Goal: Download file/media

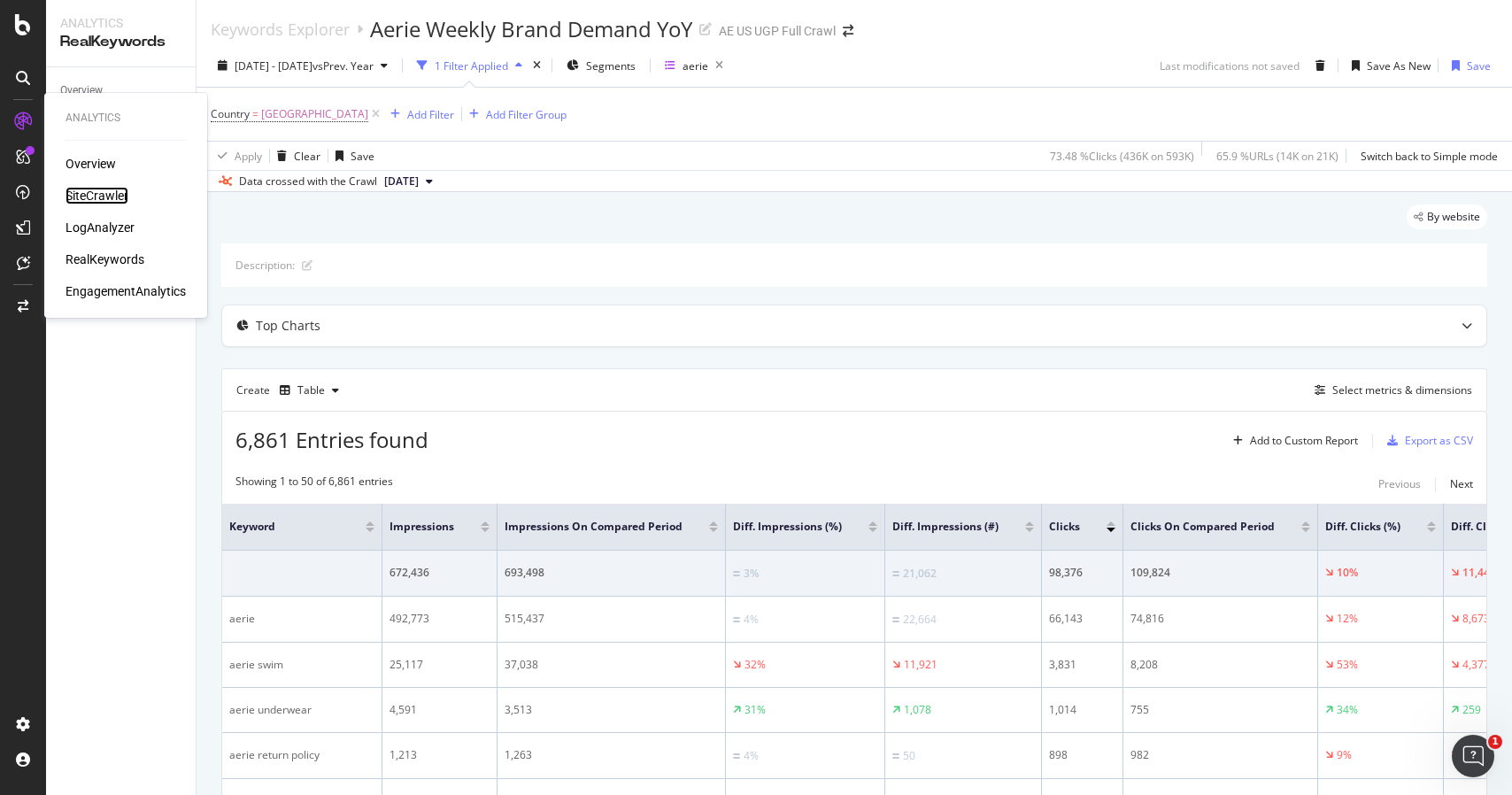
click at [97, 198] on div "SiteCrawler" at bounding box center [96, 196] width 63 height 18
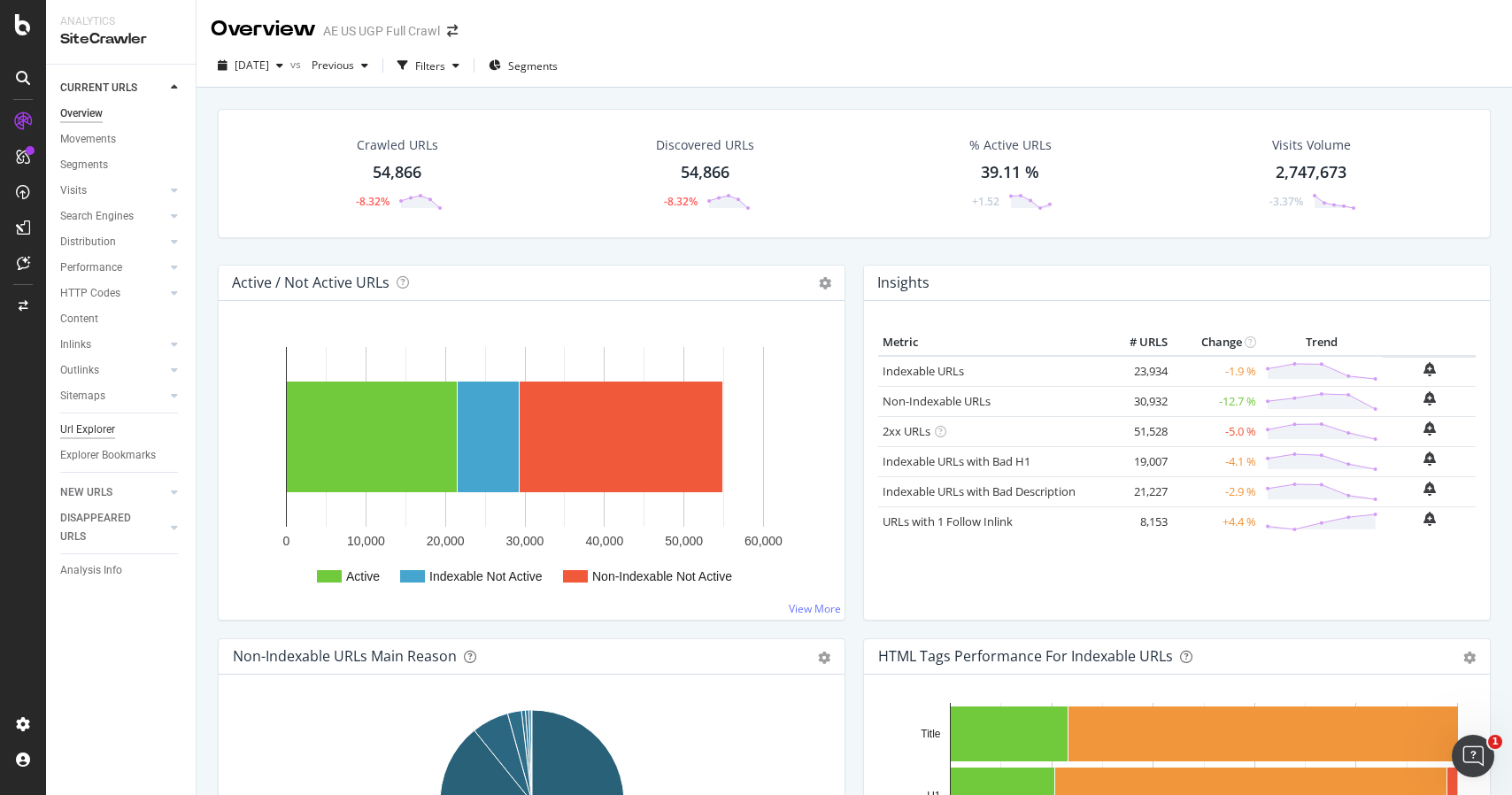
click at [92, 422] on div "Url Explorer" at bounding box center [88, 430] width 55 height 19
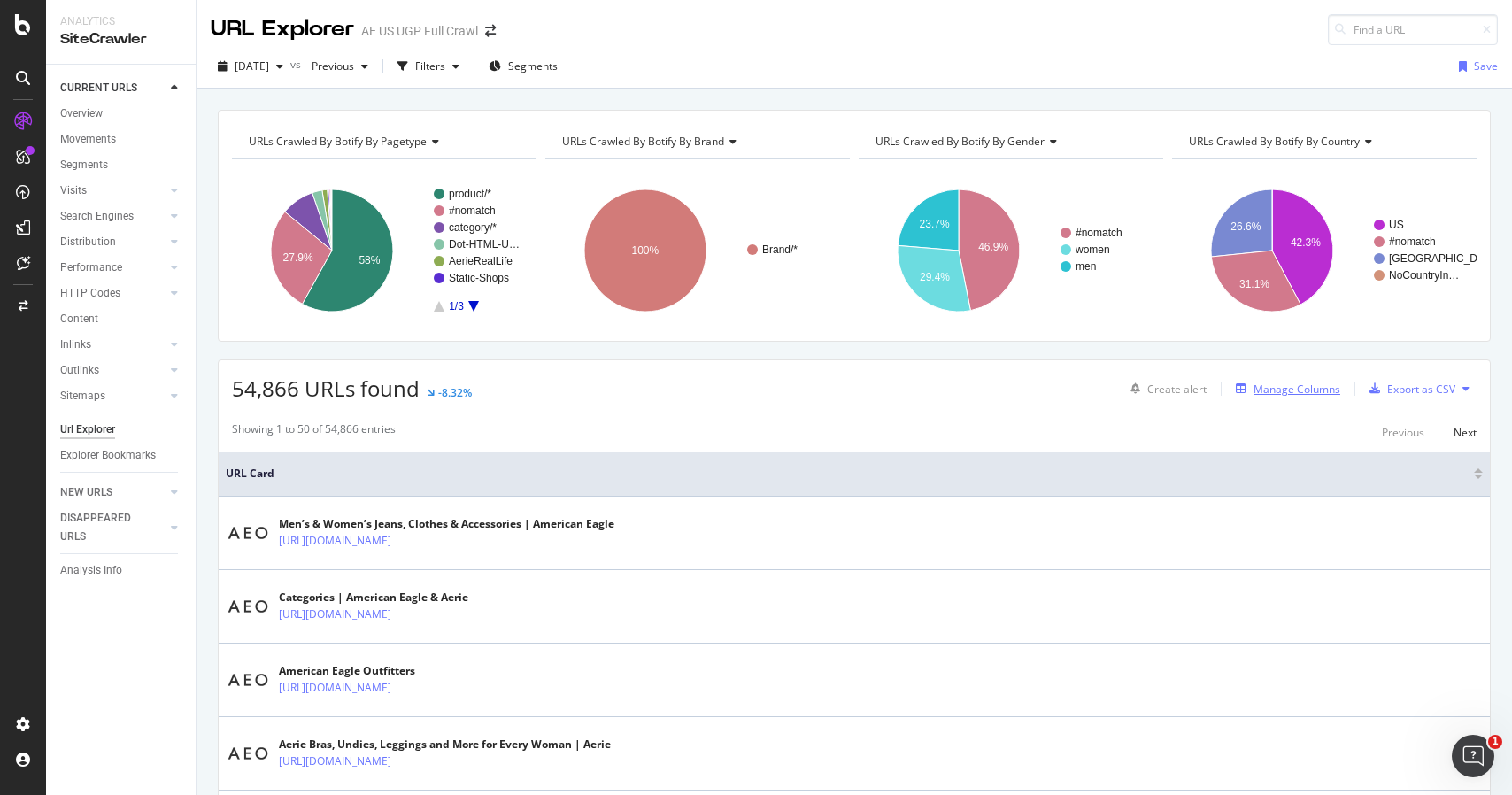
click at [1296, 398] on button "Manage Columns" at bounding box center [1284, 389] width 112 height 21
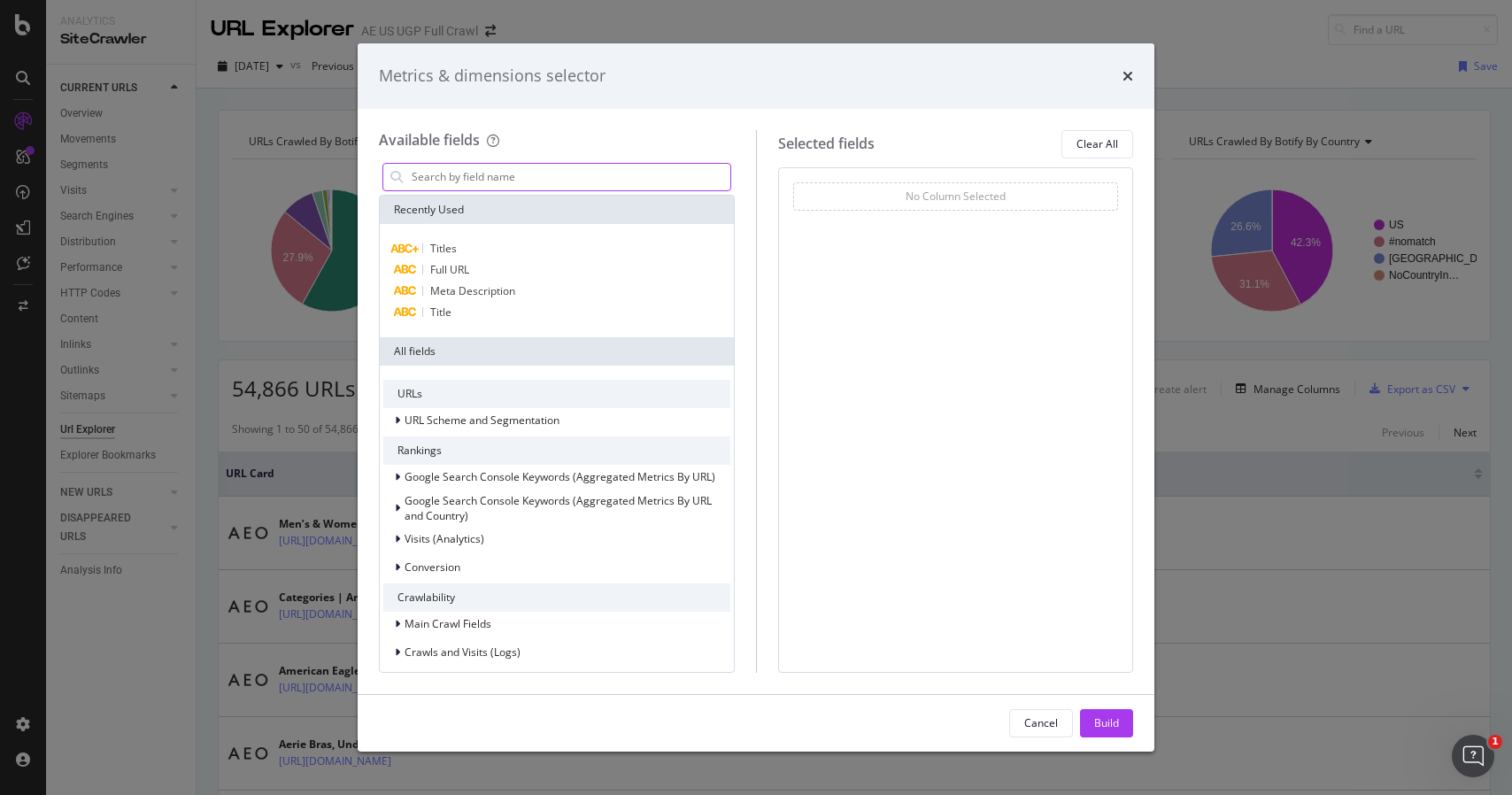
click at [643, 177] on input "modal" at bounding box center [570, 176] width 321 height 26
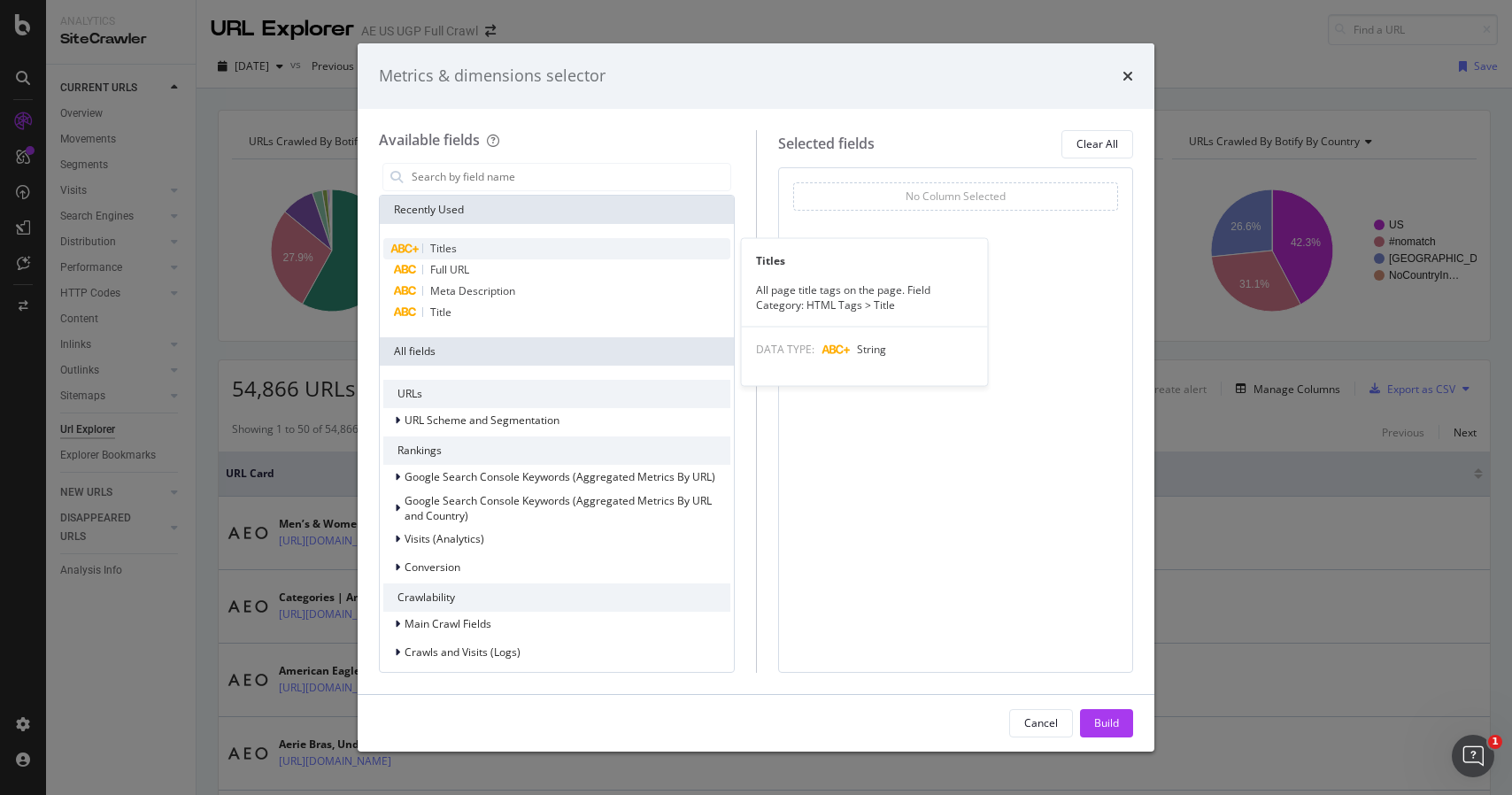
click at [573, 247] on div "Titles" at bounding box center [556, 248] width 347 height 21
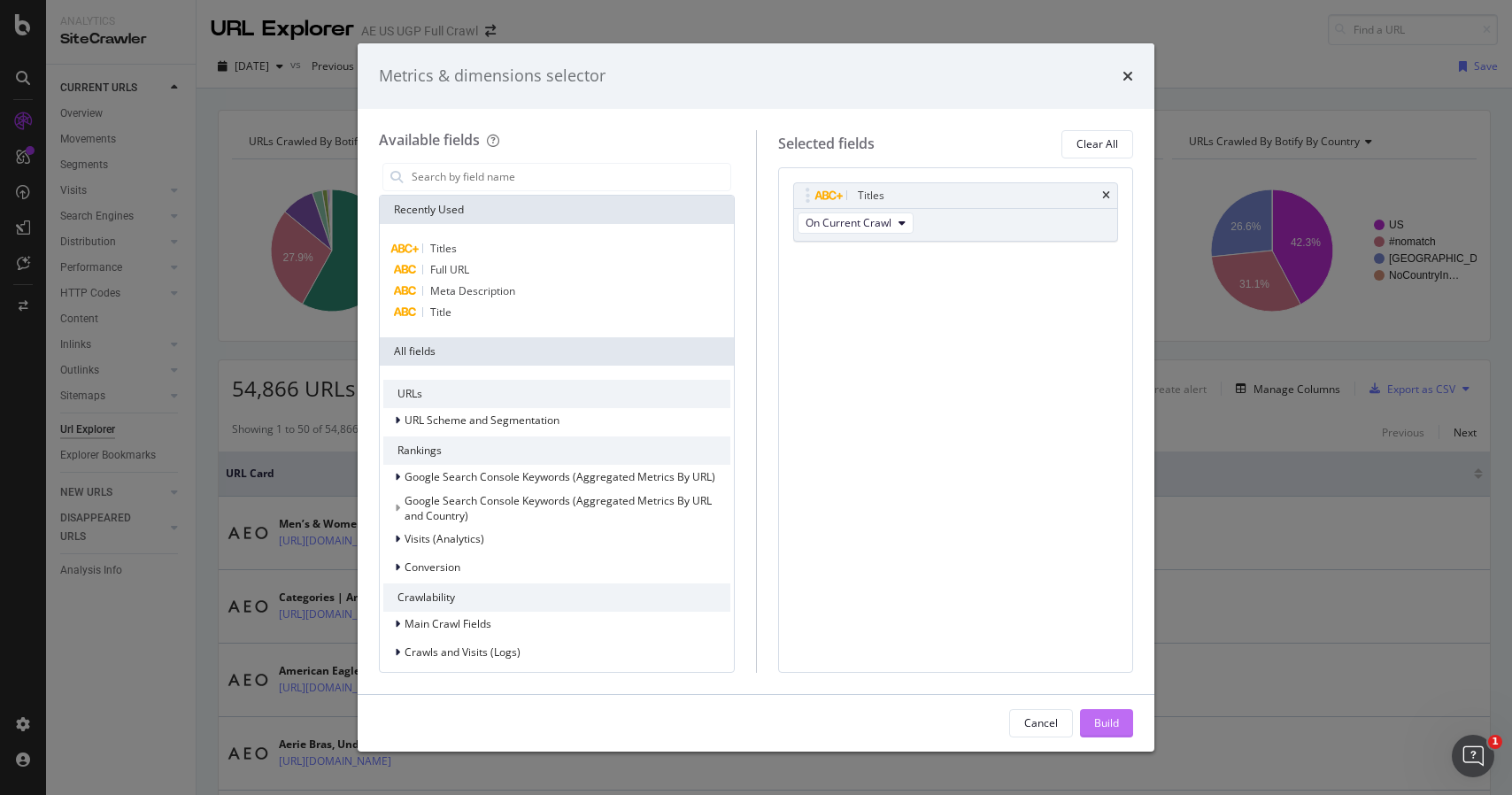
click at [1104, 733] on div "Build" at bounding box center [1106, 723] width 24 height 26
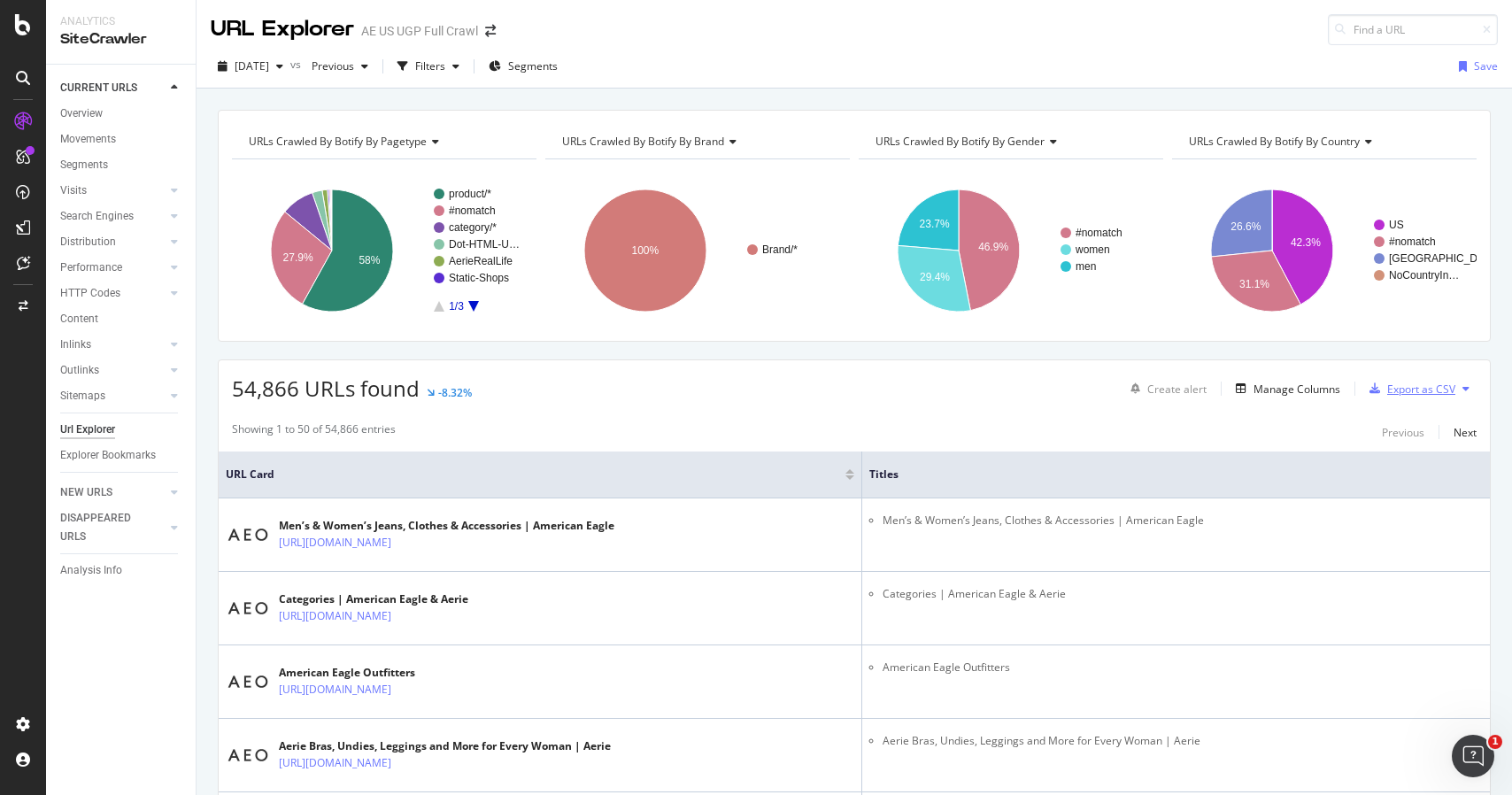
click at [1419, 386] on div "Export as CSV" at bounding box center [1421, 389] width 68 height 15
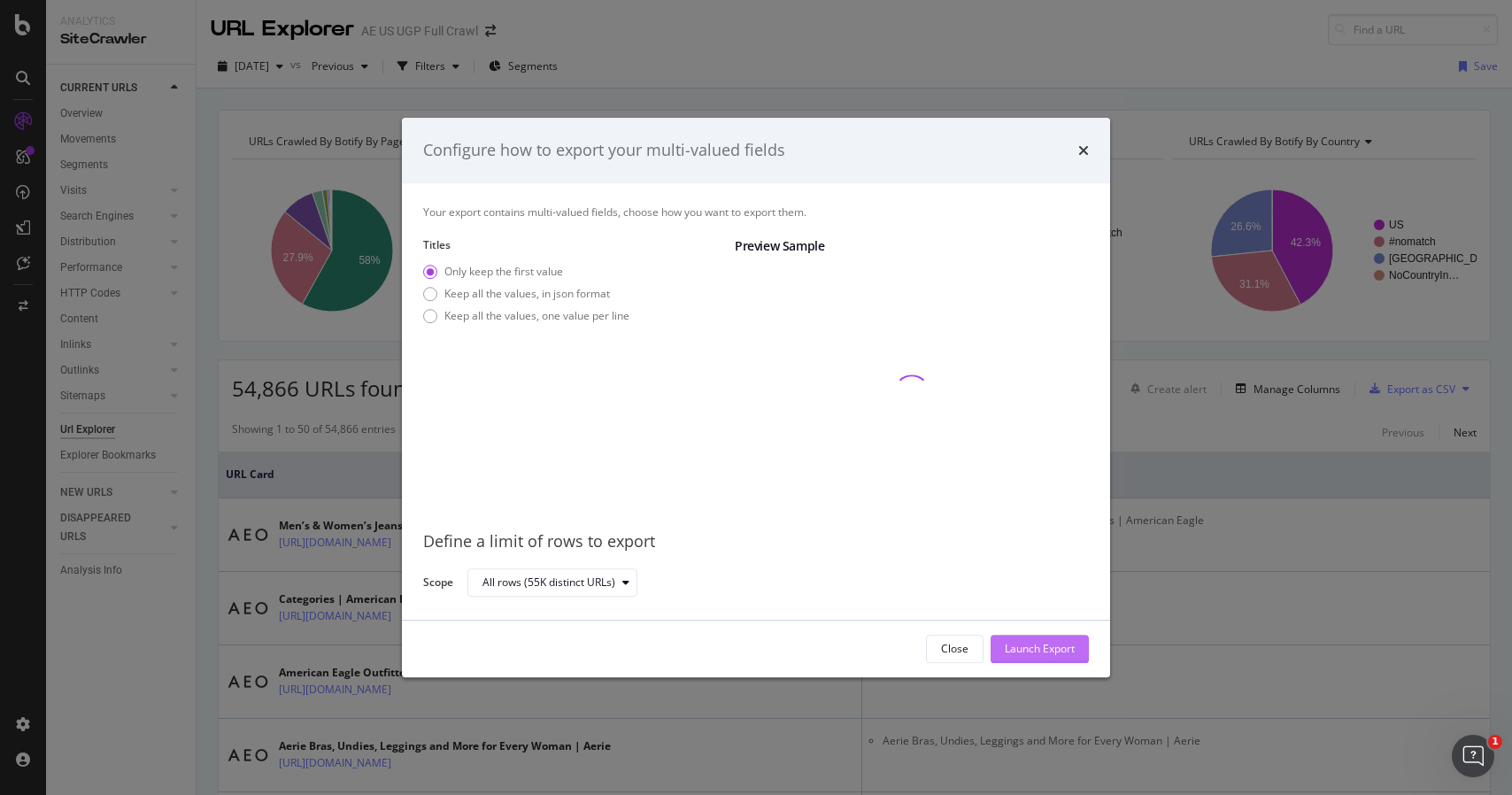
click at [1046, 648] on div "Launch Export" at bounding box center [1040, 648] width 70 height 15
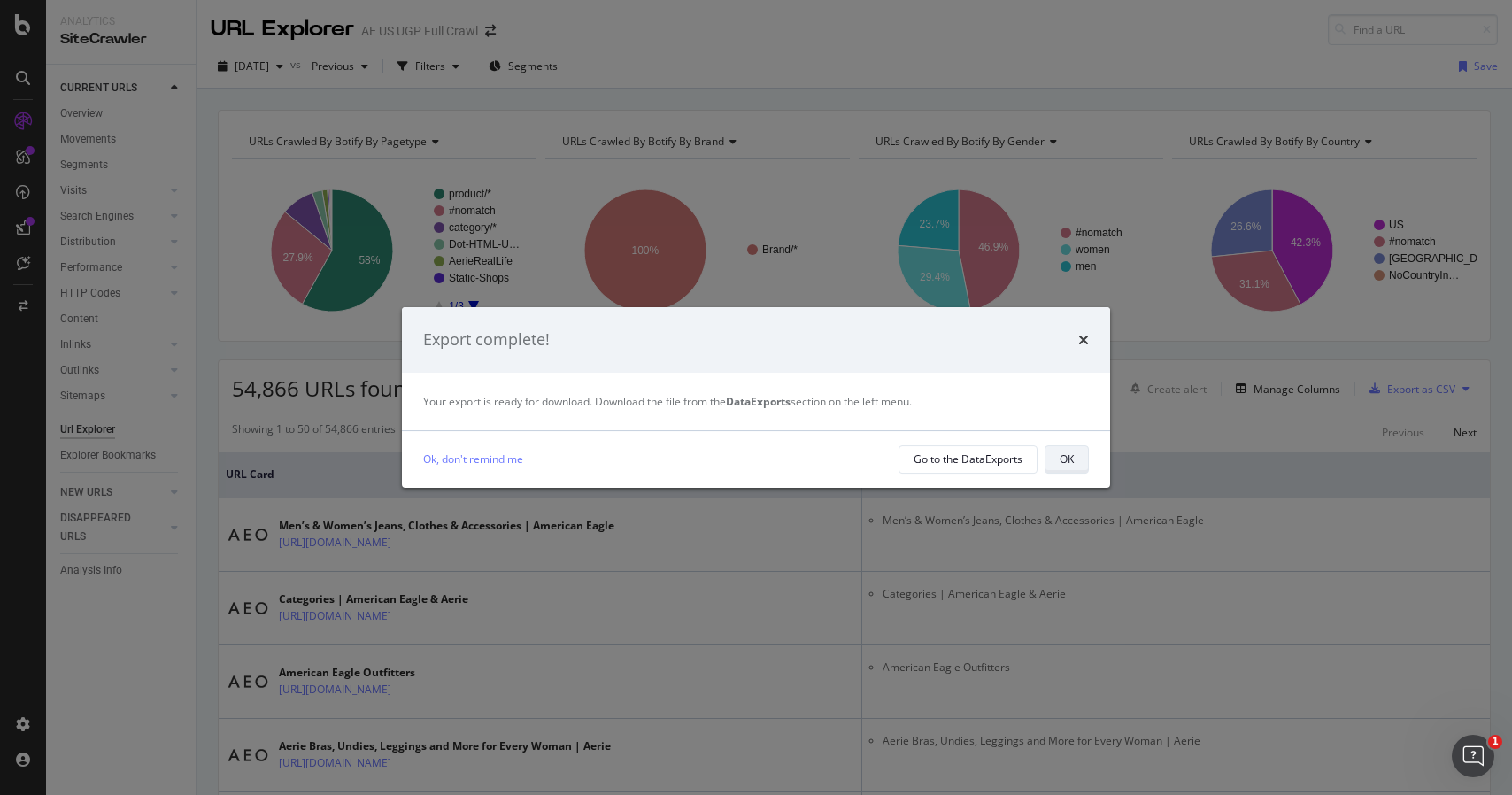
click at [1066, 464] on div "OK" at bounding box center [1067, 458] width 15 height 15
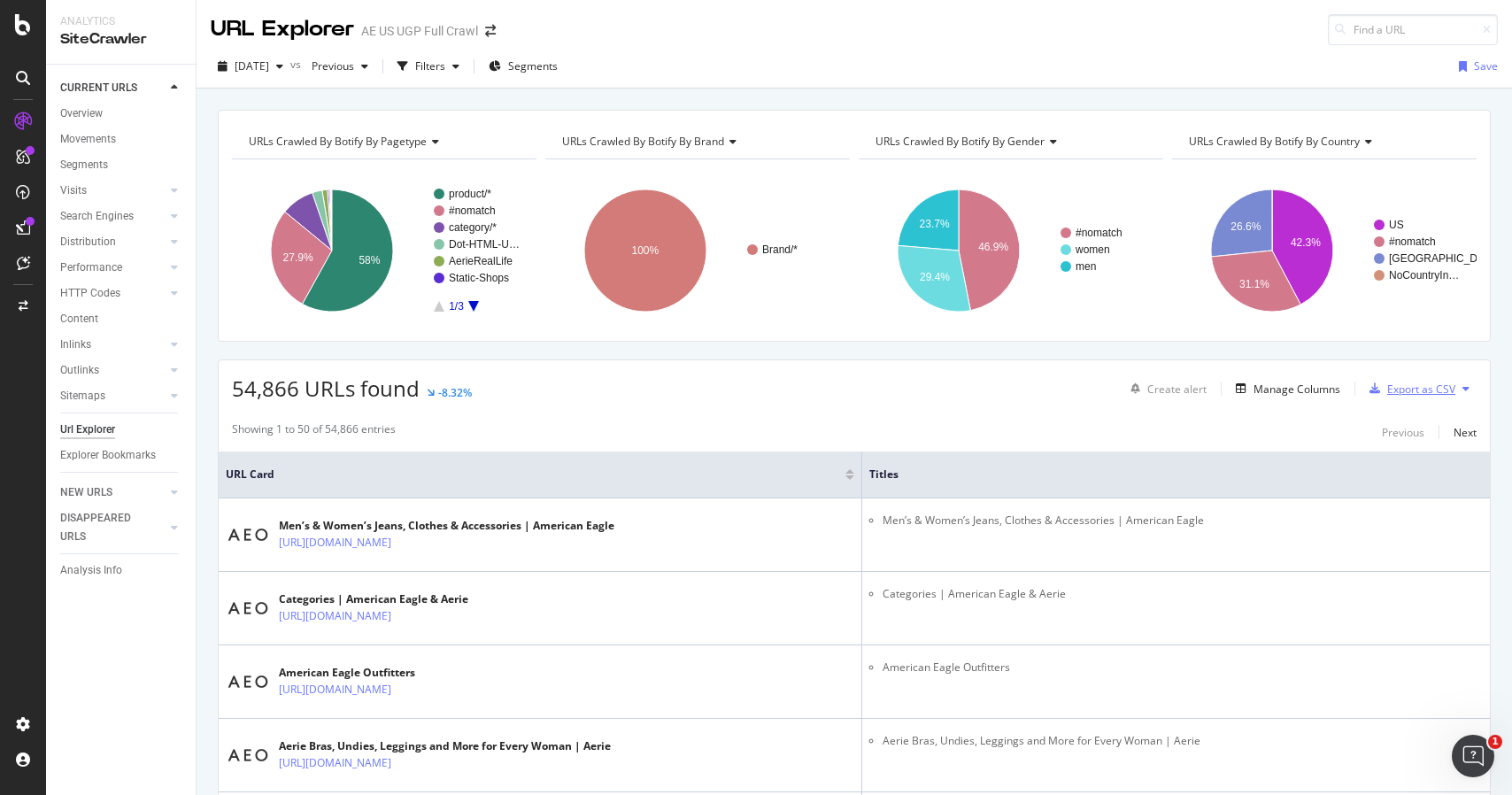
click at [1431, 394] on div "Export as CSV" at bounding box center [1421, 389] width 68 height 15
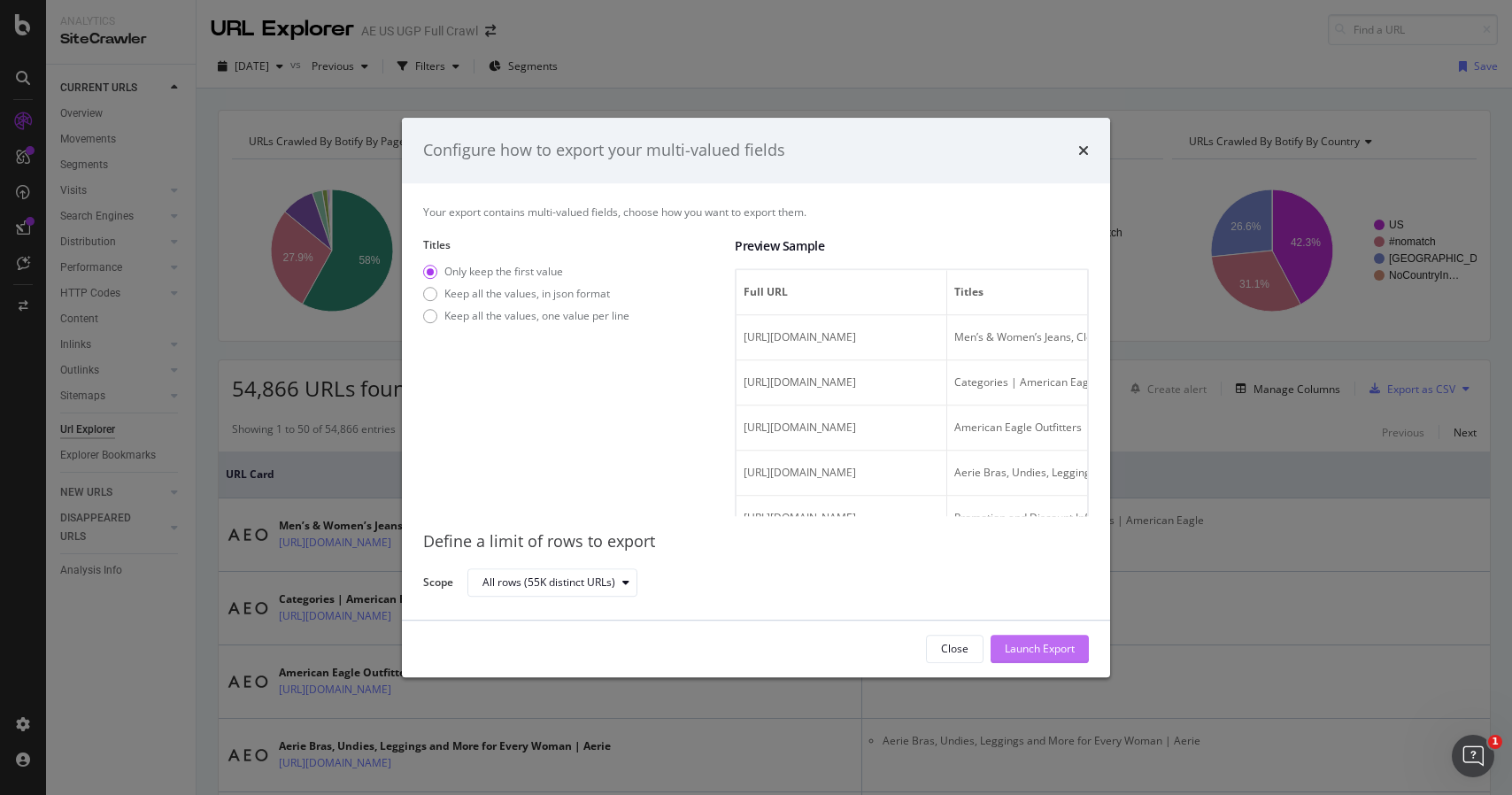
click at [1025, 659] on div "Launch Export" at bounding box center [1040, 648] width 70 height 26
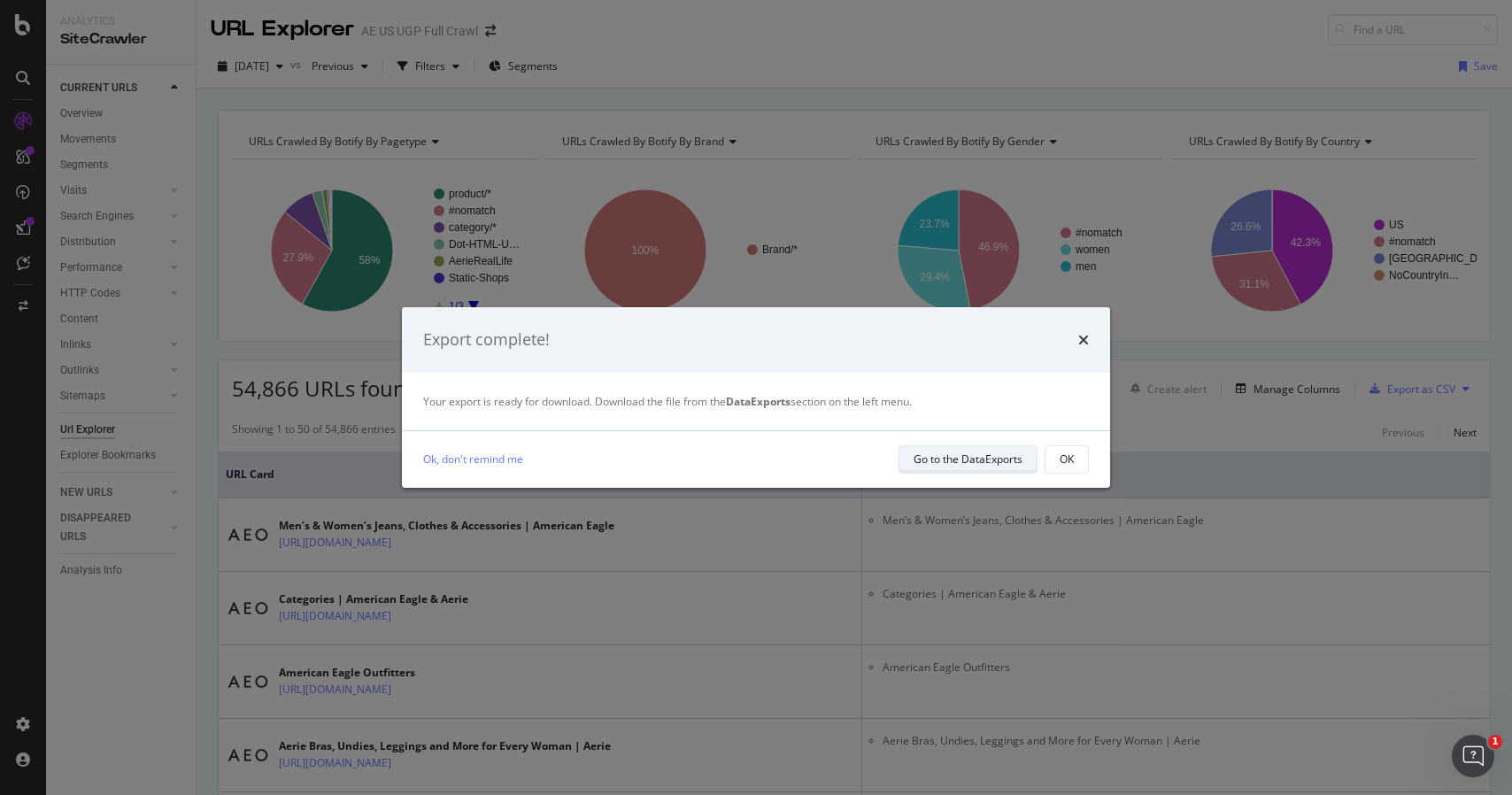
click at [999, 464] on div "Go to the DataExports" at bounding box center [968, 458] width 109 height 15
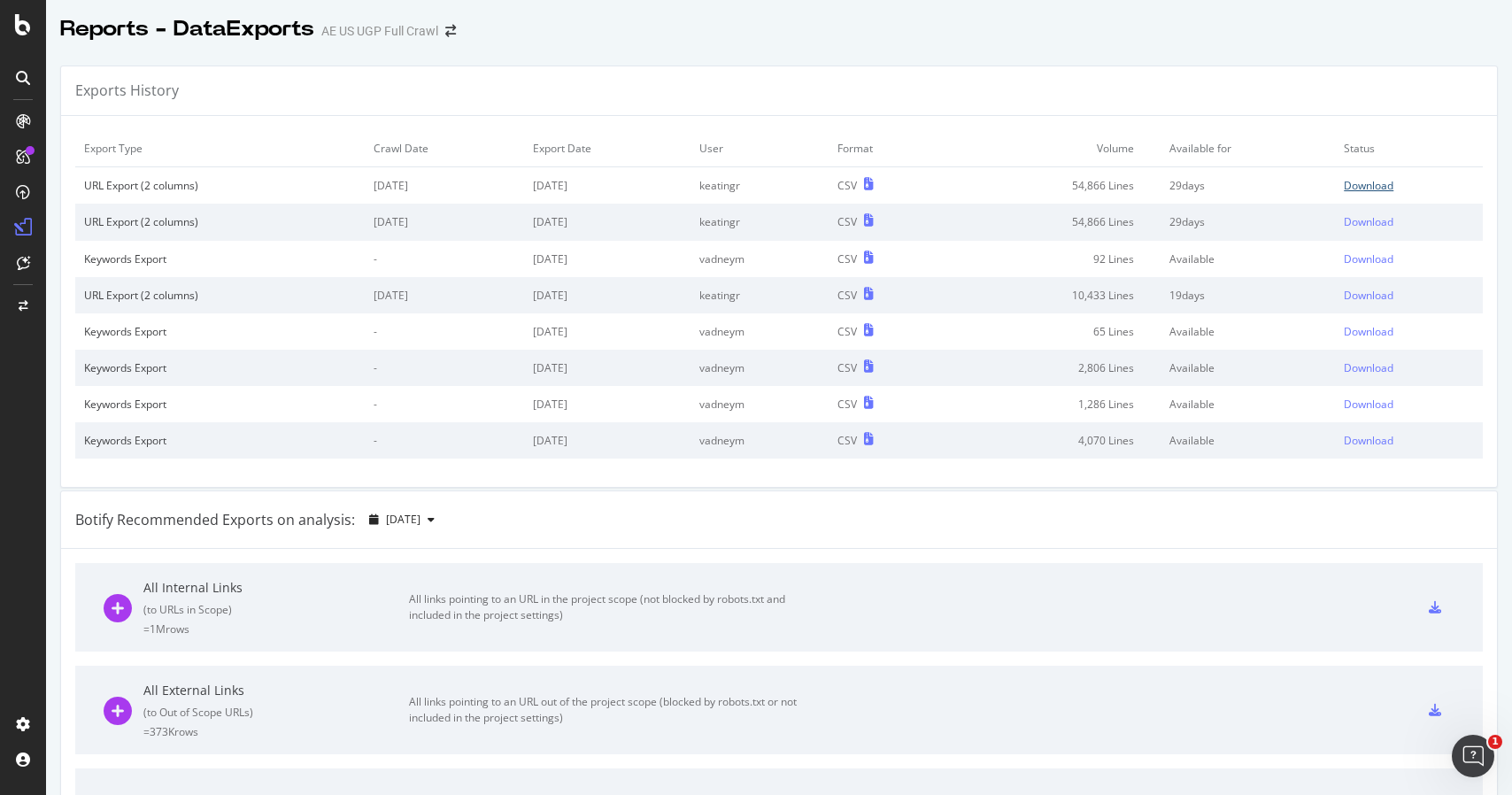
click at [1379, 192] on div "Download" at bounding box center [1369, 185] width 50 height 15
